Goal: Task Accomplishment & Management: Complete application form

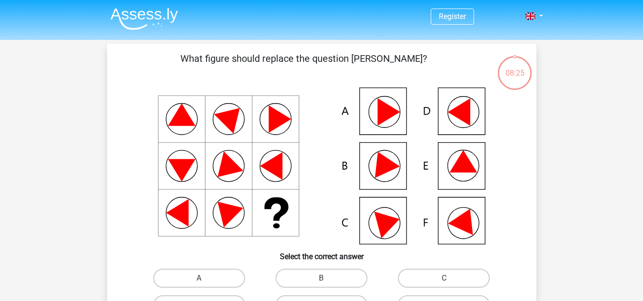
click at [459, 164] on icon at bounding box center [463, 161] width 28 height 22
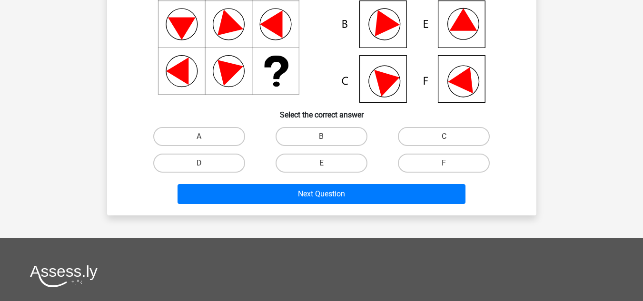
scroll to position [143, 0]
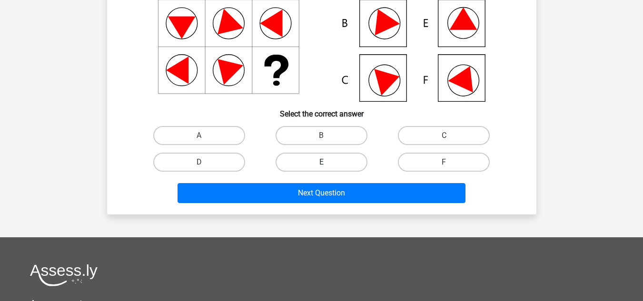
click at [344, 164] on label "E" at bounding box center [322, 162] width 92 height 19
click at [328, 164] on input "E" at bounding box center [324, 165] width 6 height 6
radio input "true"
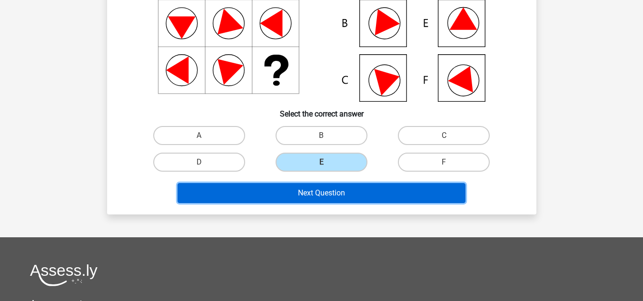
click at [329, 193] on button "Next Question" at bounding box center [322, 193] width 288 height 20
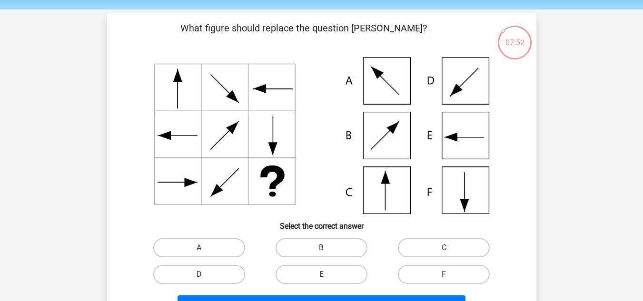
scroll to position [48, 0]
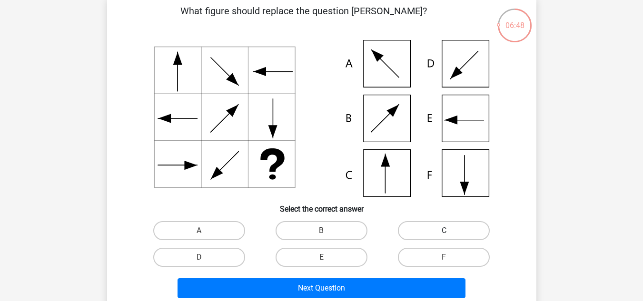
click at [425, 226] on label "C" at bounding box center [444, 230] width 92 height 19
click at [444, 231] on input "C" at bounding box center [447, 234] width 6 height 6
radio input "true"
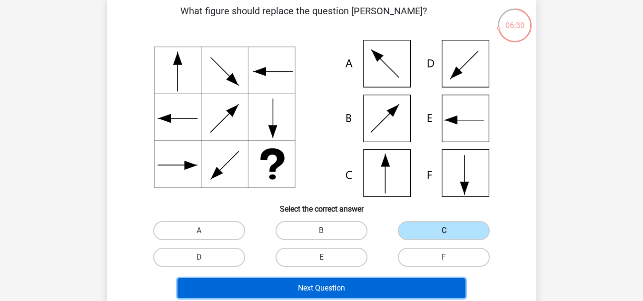
click at [306, 285] on button "Next Question" at bounding box center [322, 288] width 288 height 20
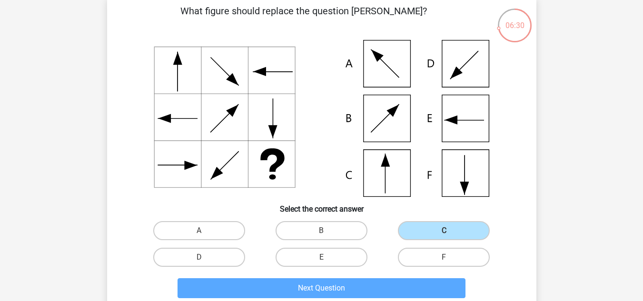
scroll to position [44, 0]
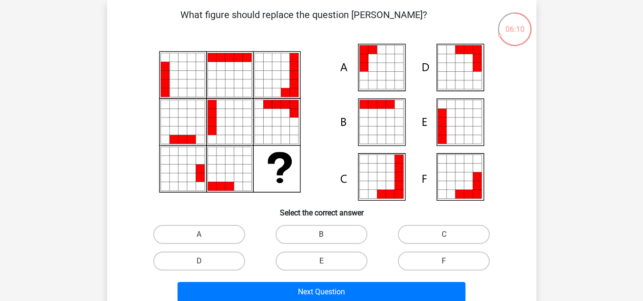
click at [163, 108] on icon at bounding box center [164, 104] width 9 height 9
click at [194, 227] on label "A" at bounding box center [199, 234] width 92 height 19
click at [199, 235] on input "A" at bounding box center [202, 238] width 6 height 6
radio input "true"
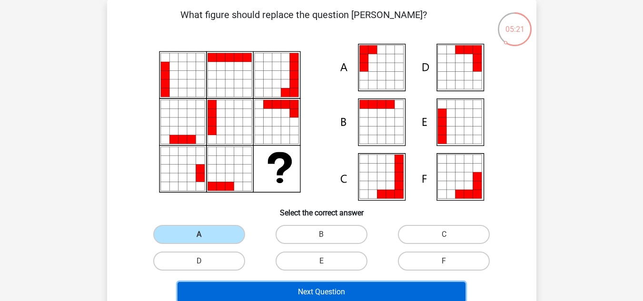
click at [230, 289] on button "Next Question" at bounding box center [322, 292] width 288 height 20
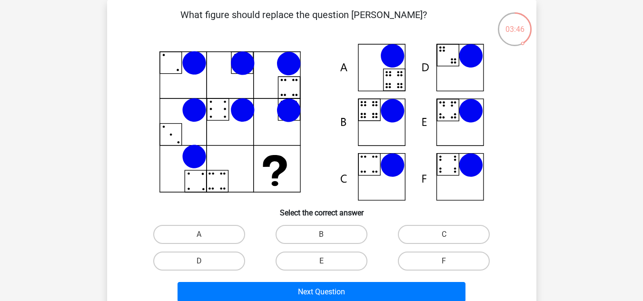
drag, startPoint x: 241, startPoint y: 56, endPoint x: 239, endPoint y: 81, distance: 24.8
click at [239, 81] on icon at bounding box center [322, 122] width 384 height 157
click at [422, 259] on label "F" at bounding box center [444, 261] width 92 height 19
click at [444, 261] on input "F" at bounding box center [447, 264] width 6 height 6
radio input "true"
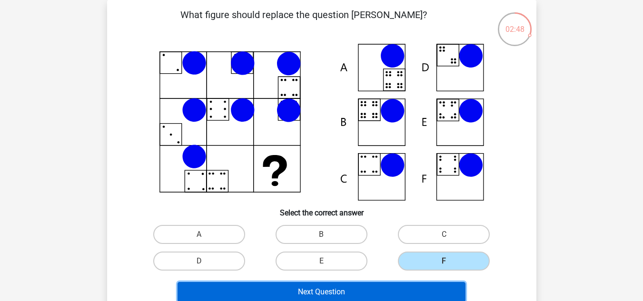
click at [403, 284] on button "Next Question" at bounding box center [322, 292] width 288 height 20
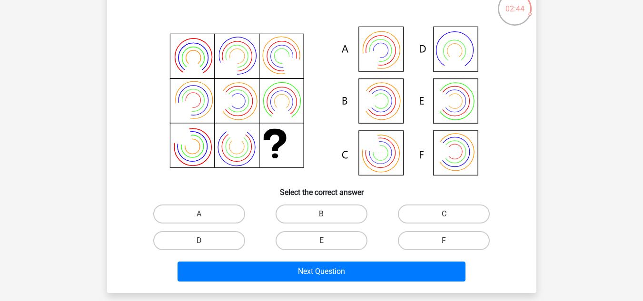
scroll to position [48, 0]
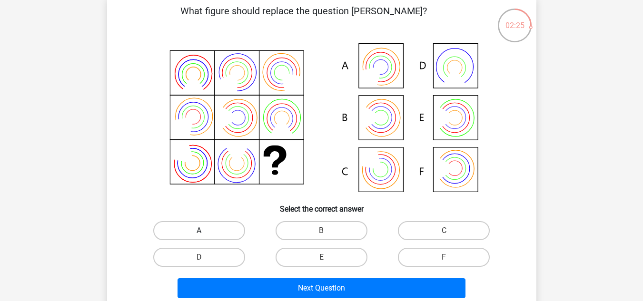
click at [216, 237] on label "A" at bounding box center [199, 230] width 92 height 19
click at [205, 237] on input "A" at bounding box center [202, 234] width 6 height 6
radio input "true"
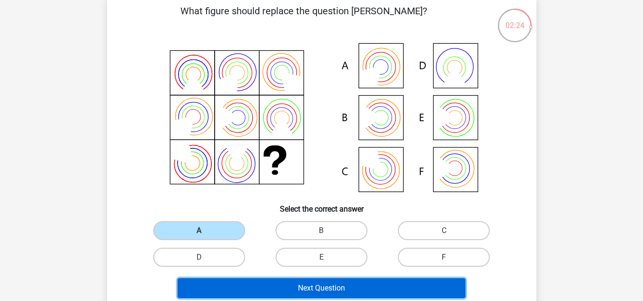
click at [268, 290] on button "Next Question" at bounding box center [322, 288] width 288 height 20
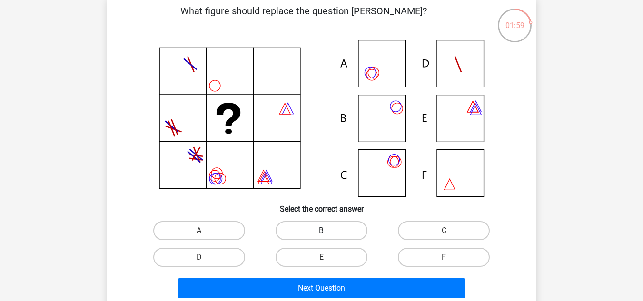
click at [302, 228] on label "B" at bounding box center [322, 230] width 92 height 19
click at [321, 231] on input "B" at bounding box center [324, 234] width 6 height 6
radio input "true"
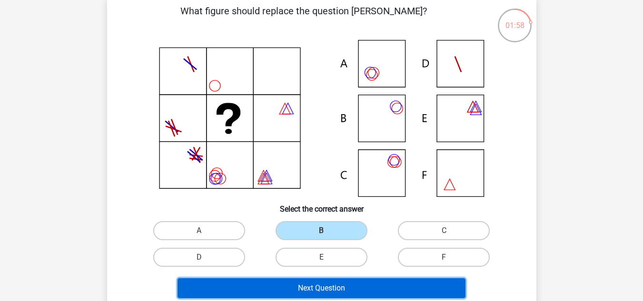
click at [304, 282] on button "Next Question" at bounding box center [322, 288] width 288 height 20
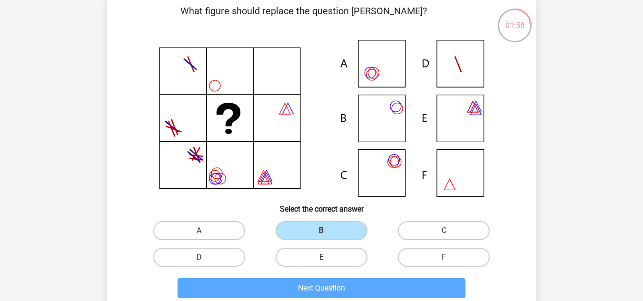
scroll to position [44, 0]
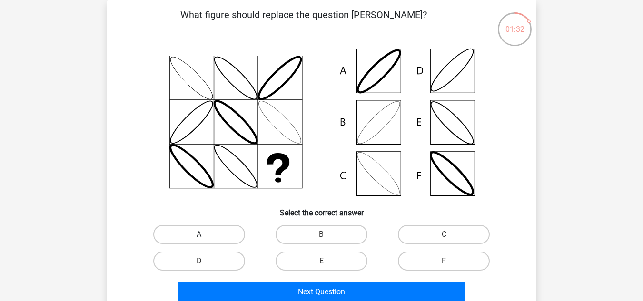
click at [230, 238] on label "A" at bounding box center [199, 234] width 92 height 19
click at [205, 238] on input "A" at bounding box center [202, 238] width 6 height 6
radio input "true"
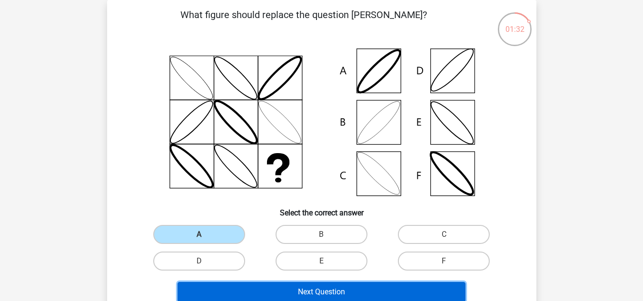
click at [254, 290] on button "Next Question" at bounding box center [322, 292] width 288 height 20
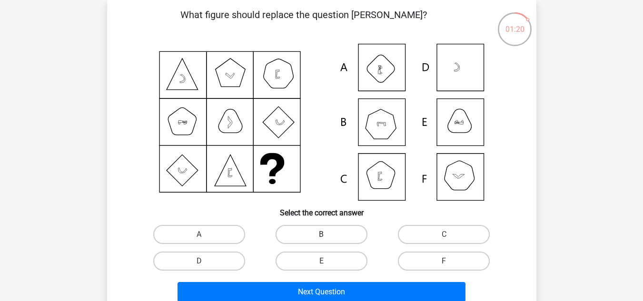
click at [317, 236] on label "B" at bounding box center [322, 234] width 92 height 19
click at [321, 236] on input "B" at bounding box center [324, 238] width 6 height 6
radio input "true"
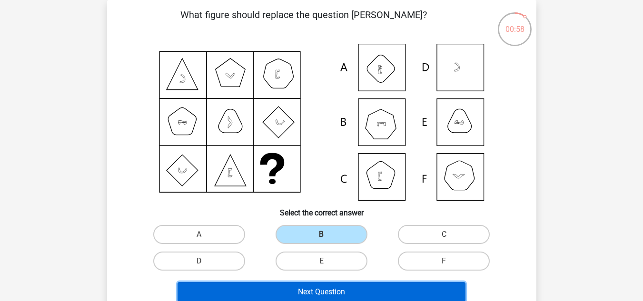
click at [310, 288] on button "Next Question" at bounding box center [322, 292] width 288 height 20
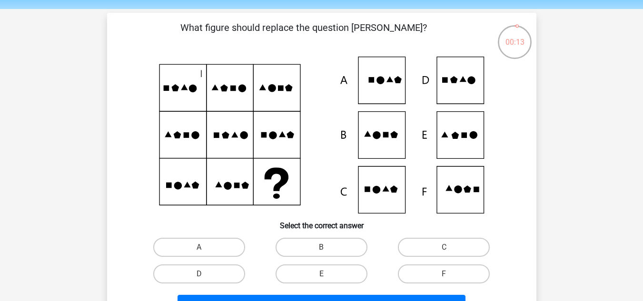
scroll to position [48, 0]
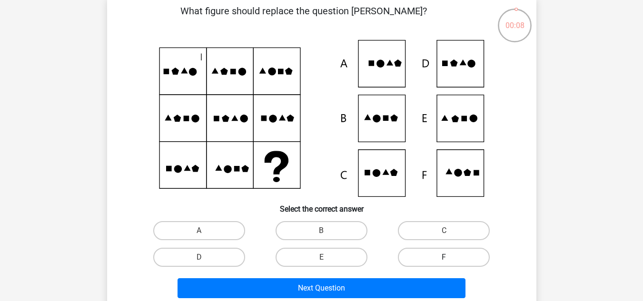
click at [471, 261] on label "F" at bounding box center [444, 257] width 92 height 19
click at [450, 261] on input "F" at bounding box center [447, 261] width 6 height 6
radio input "true"
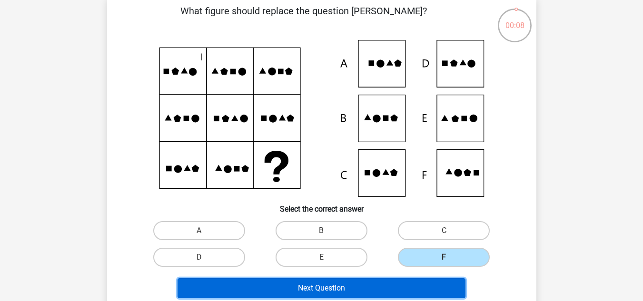
click at [414, 286] on button "Next Question" at bounding box center [322, 288] width 288 height 20
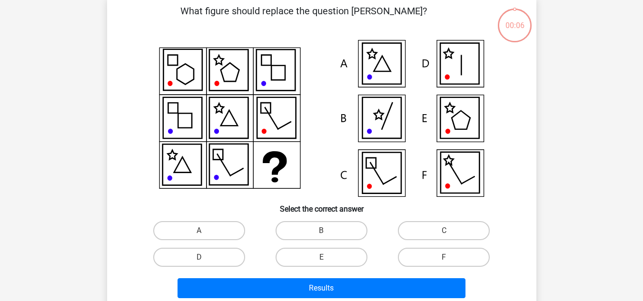
scroll to position [44, 0]
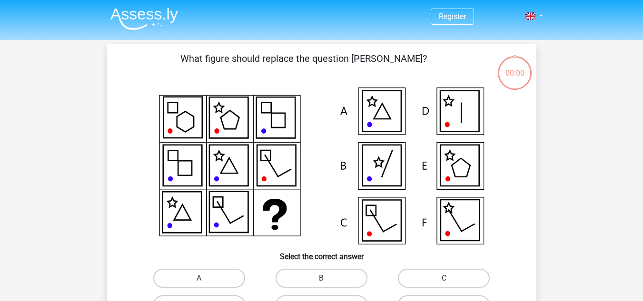
scroll to position [44, 0]
